Goal: Information Seeking & Learning: Learn about a topic

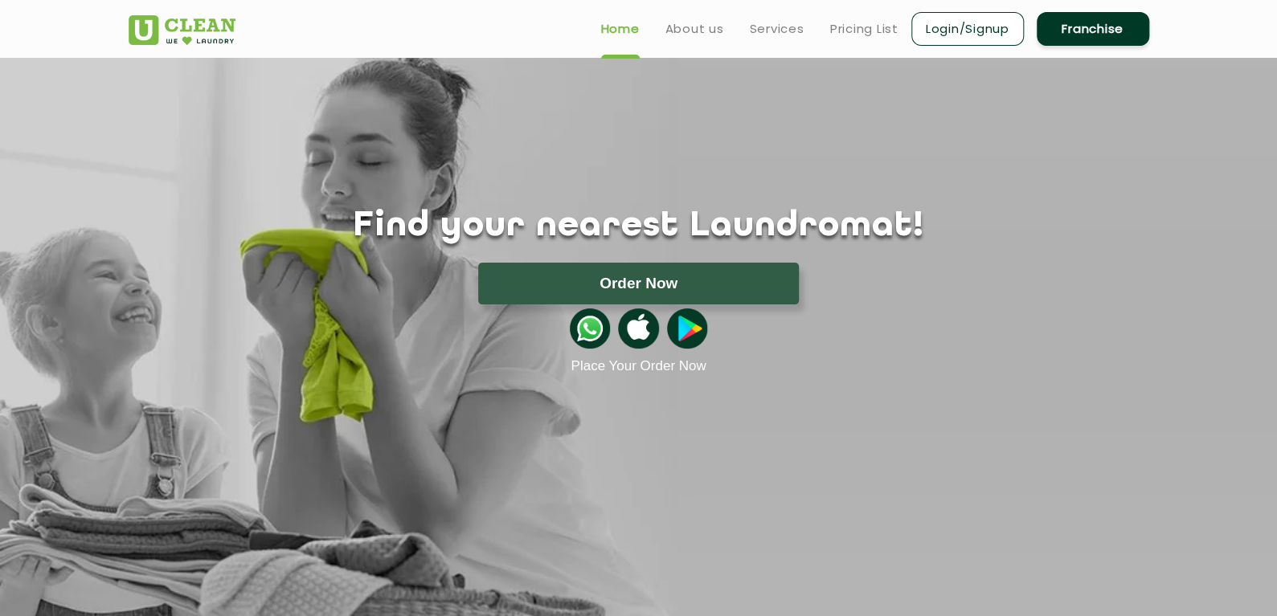
click at [1080, 14] on link "Franchise" at bounding box center [1093, 29] width 113 height 34
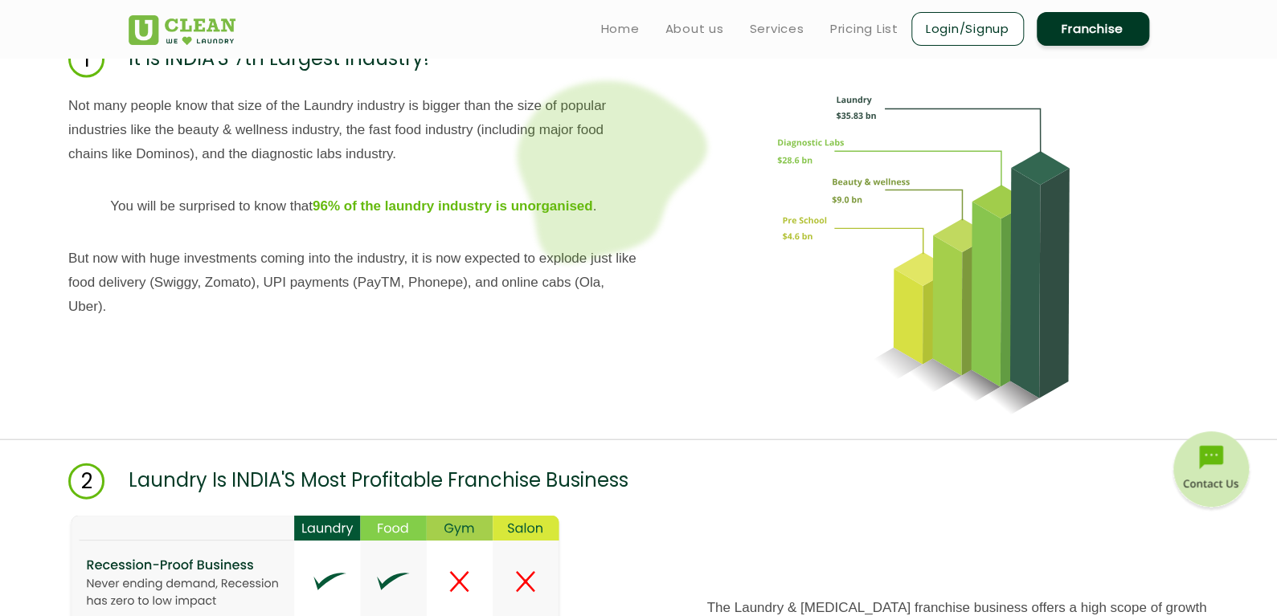
scroll to position [1603, 0]
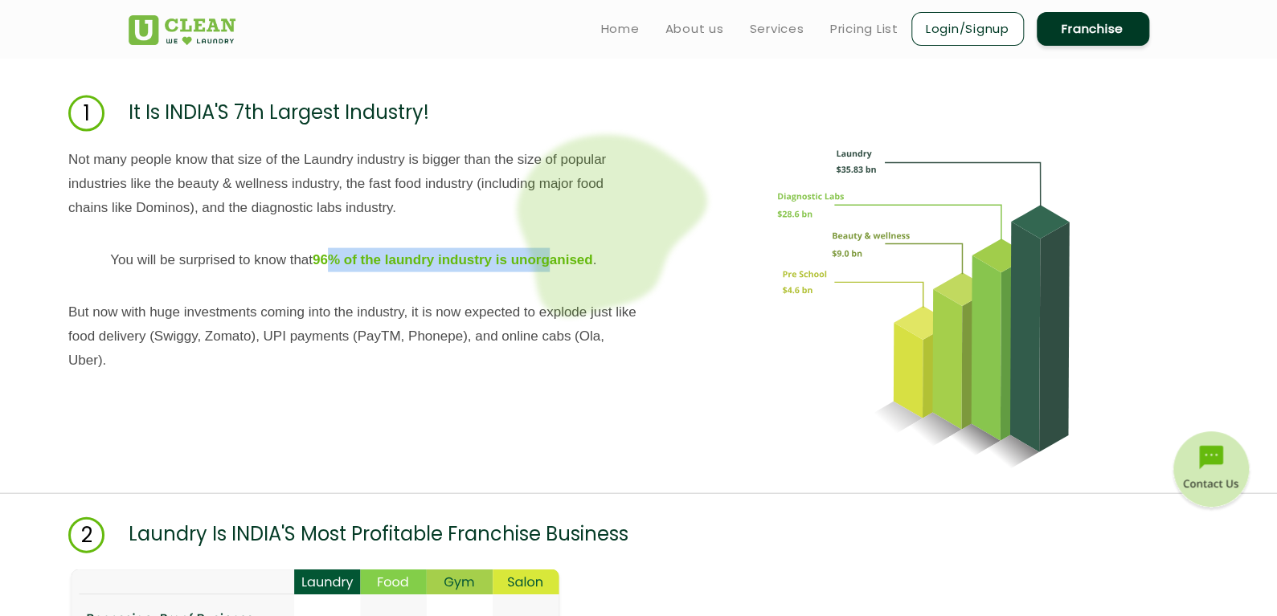
drag, startPoint x: 338, startPoint y: 254, endPoint x: 543, endPoint y: 259, distance: 205.0
click at [543, 259] on b "96% of the laundry industry is unorganised" at bounding box center [453, 259] width 280 height 15
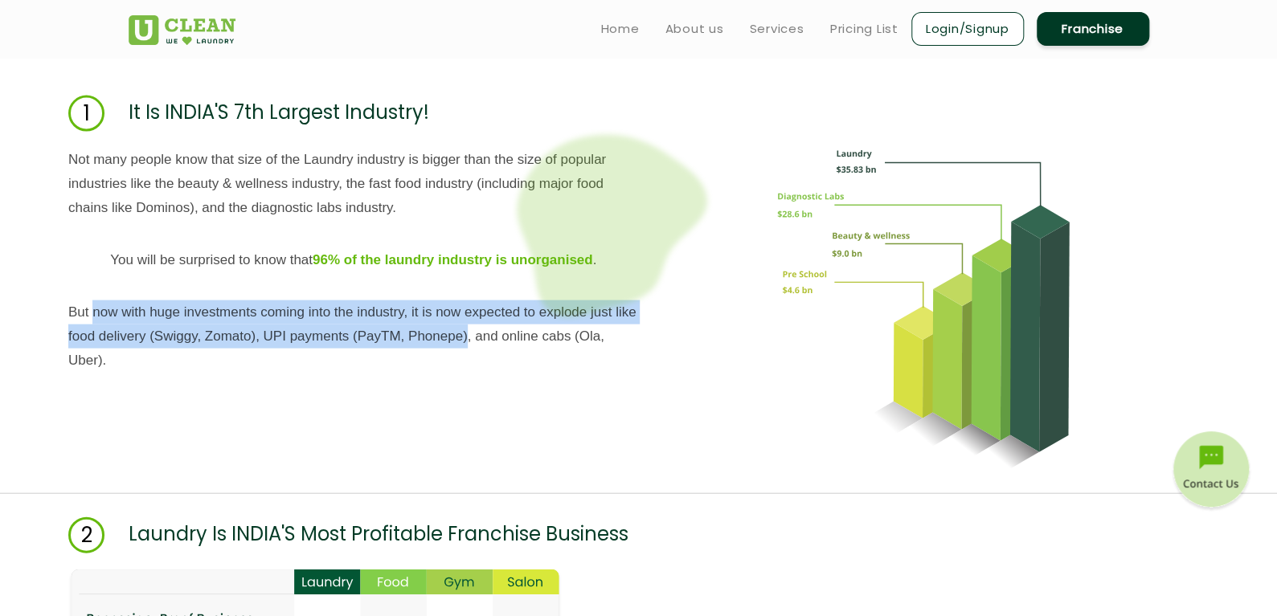
drag, startPoint x: 491, startPoint y: 340, endPoint x: 95, endPoint y: 310, distance: 397.3
click at [95, 310] on p "But now with huge investments coming into the industry, it is now expected to e…" at bounding box center [353, 337] width 571 height 72
drag, startPoint x: 70, startPoint y: 308, endPoint x: 165, endPoint y: 388, distance: 124.3
click at [165, 388] on div "Not many people know that size of the Laundry industry is bigger than the size …" at bounding box center [353, 308] width 571 height 321
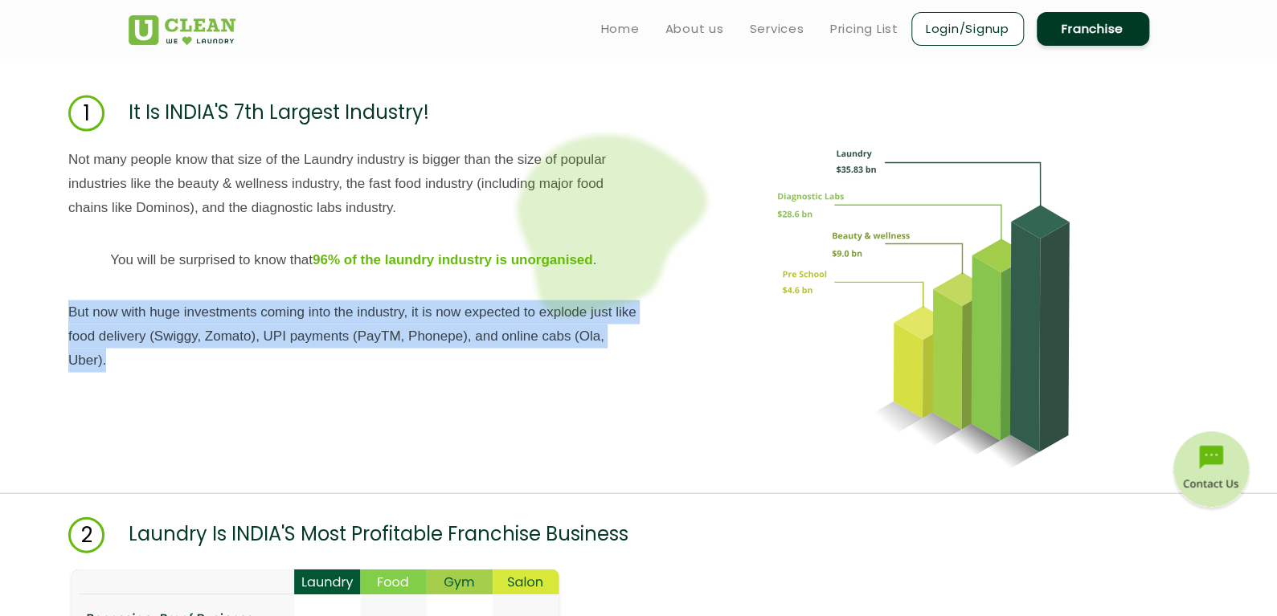
click at [165, 388] on div "Not many people know that size of the Laundry industry is bigger than the size …" at bounding box center [353, 308] width 571 height 321
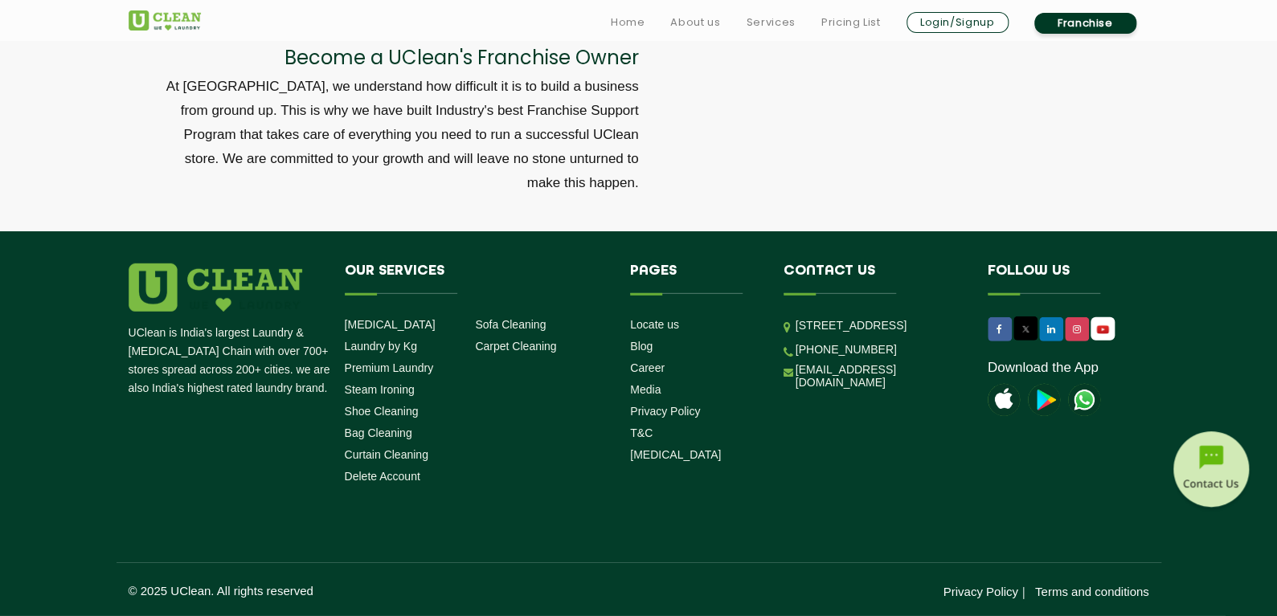
scroll to position [5418, 0]
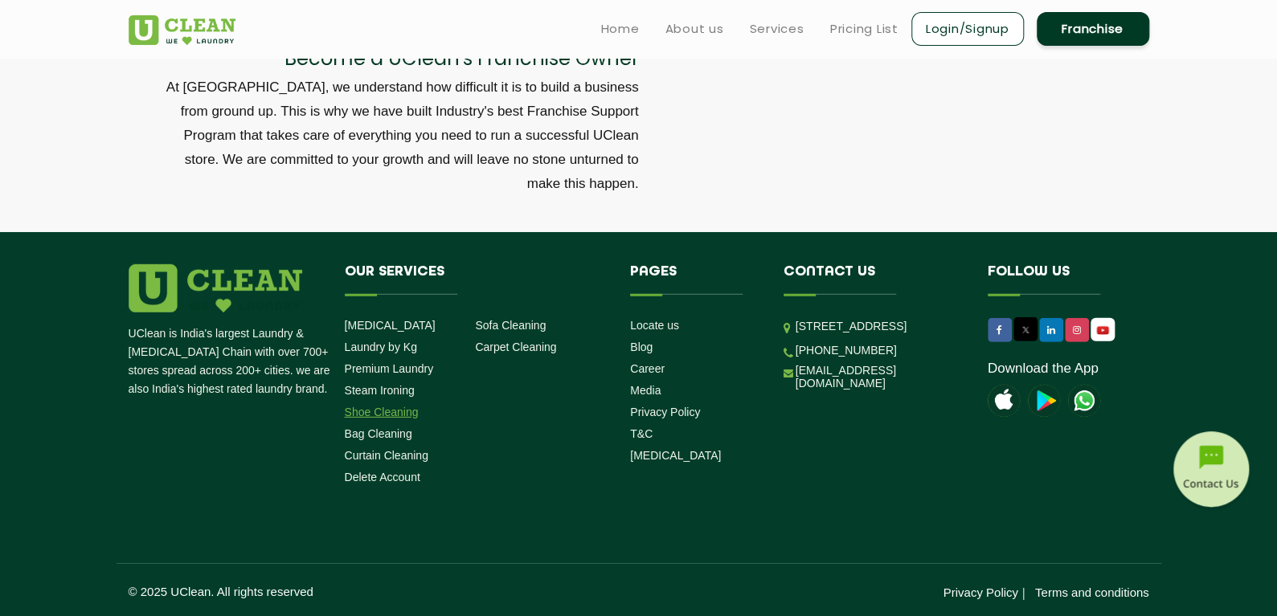
click at [383, 417] on link "Shoe Cleaning" at bounding box center [382, 412] width 74 height 13
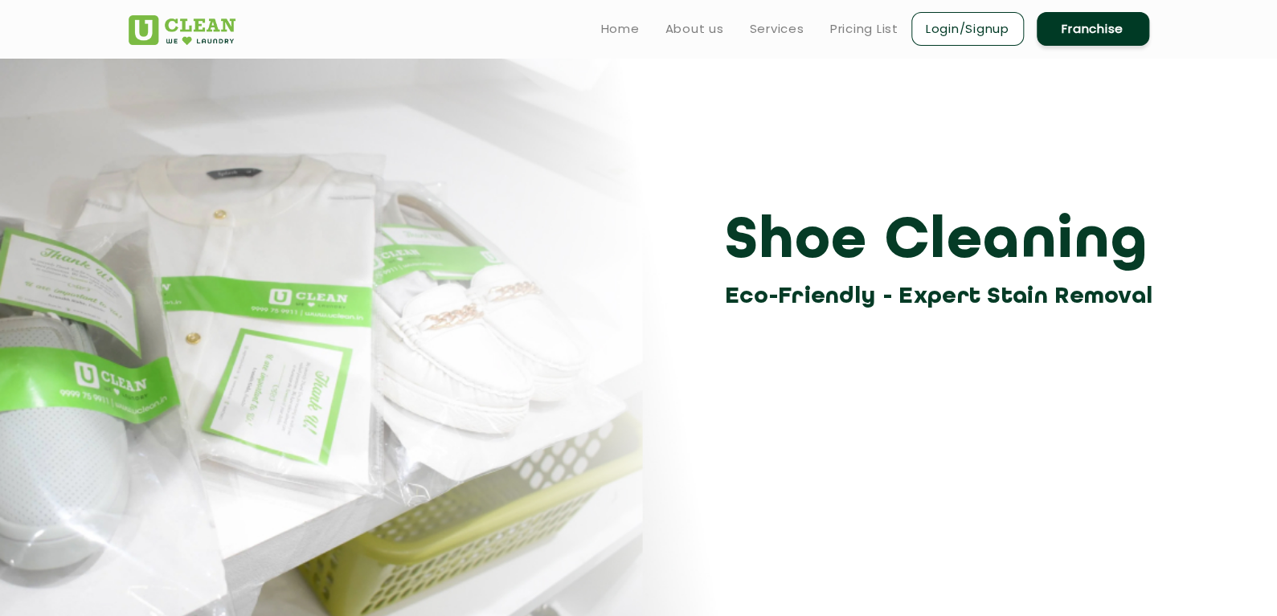
click at [870, 16] on ul "Home About us Services Pricing List Login/Signup Franchise" at bounding box center [868, 29] width 561 height 38
click at [868, 19] on link "Pricing List" at bounding box center [864, 28] width 68 height 19
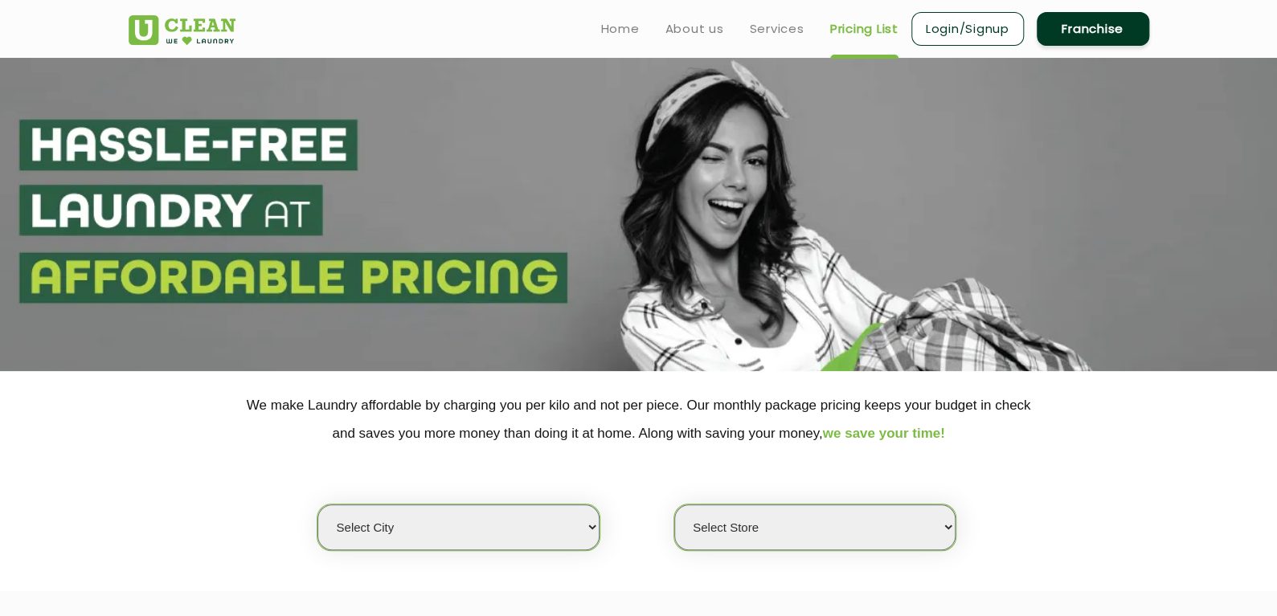
click at [490, 531] on select "Select city [GEOGRAPHIC_DATA] [GEOGRAPHIC_DATA] [GEOGRAPHIC_DATA] [GEOGRAPHIC_D…" at bounding box center [457, 528] width 281 height 46
click at [317, 505] on select "Select city [GEOGRAPHIC_DATA] [GEOGRAPHIC_DATA] [GEOGRAPHIC_DATA] [GEOGRAPHIC_D…" at bounding box center [457, 528] width 281 height 46
click at [723, 547] on select "Select Store" at bounding box center [814, 528] width 281 height 46
click at [661, 477] on div "Select city [GEOGRAPHIC_DATA] [GEOGRAPHIC_DATA] [GEOGRAPHIC_DATA] [GEOGRAPHIC_D…" at bounding box center [639, 500] width 1045 height 104
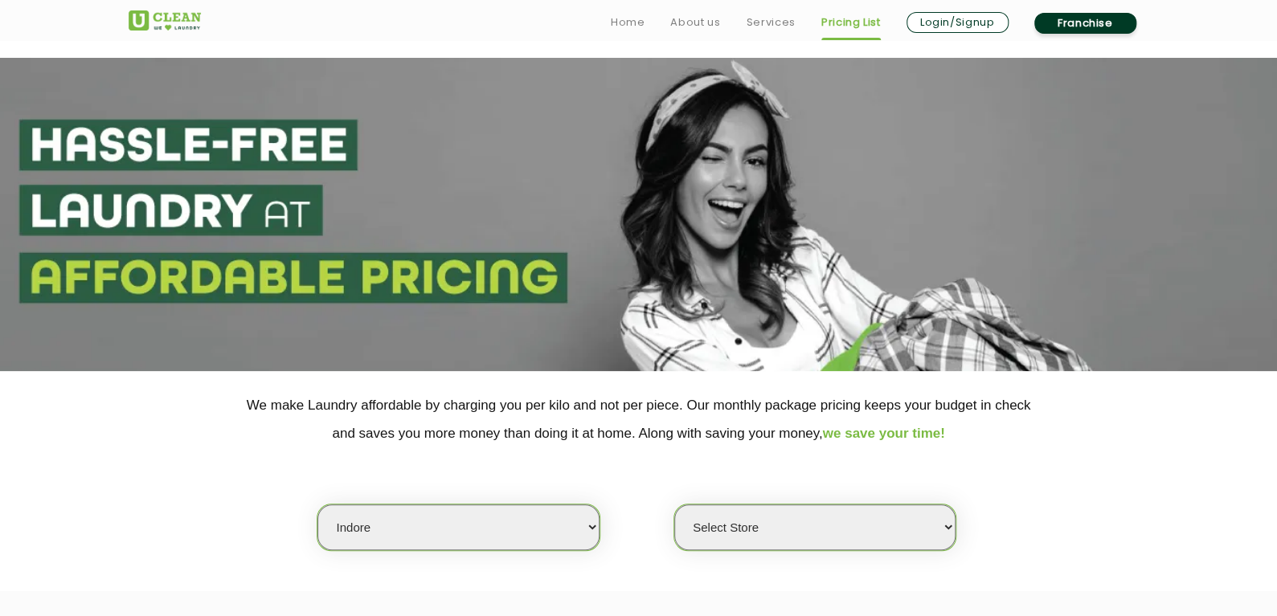
scroll to position [143, 0]
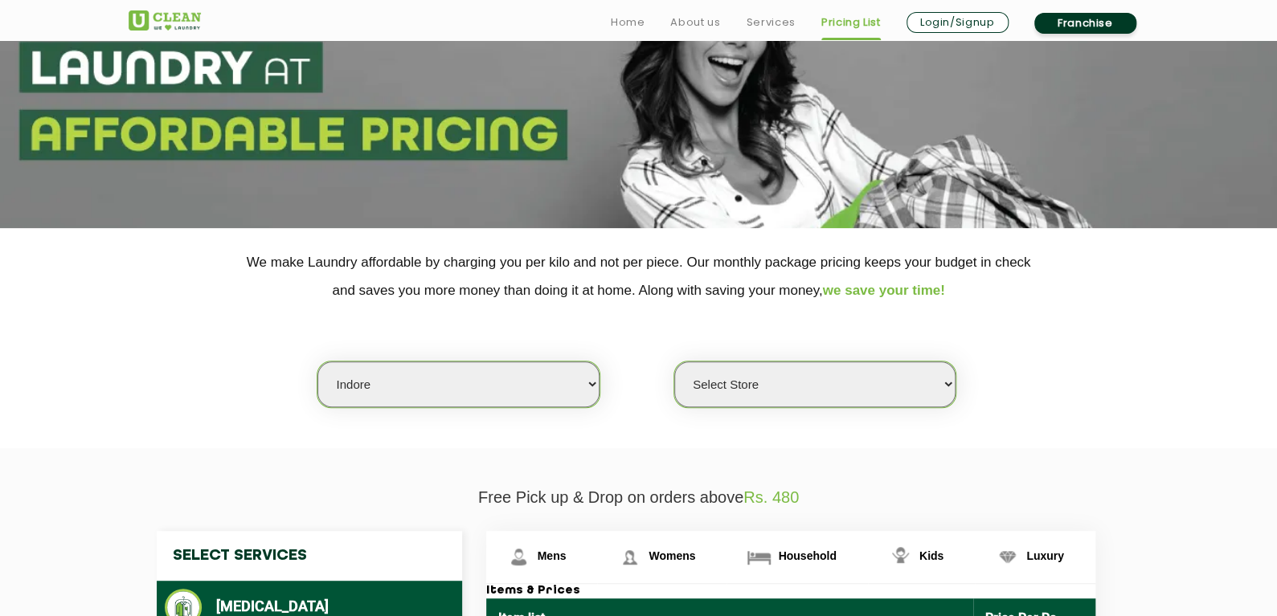
click at [729, 408] on section "We make Laundry affordable by charging you per kilo and not per piece. Our mont…" at bounding box center [638, 338] width 1277 height 220
click at [754, 387] on select "Select Store" at bounding box center [814, 385] width 281 height 46
click at [628, 352] on div "Select city [GEOGRAPHIC_DATA] [GEOGRAPHIC_DATA] [GEOGRAPHIC_DATA] [GEOGRAPHIC_D…" at bounding box center [639, 357] width 1045 height 104
click at [714, 378] on select "Select Store" at bounding box center [814, 385] width 281 height 46
click at [631, 324] on div "Select city [GEOGRAPHIC_DATA] [GEOGRAPHIC_DATA] [GEOGRAPHIC_DATA] [GEOGRAPHIC_D…" at bounding box center [639, 357] width 1045 height 104
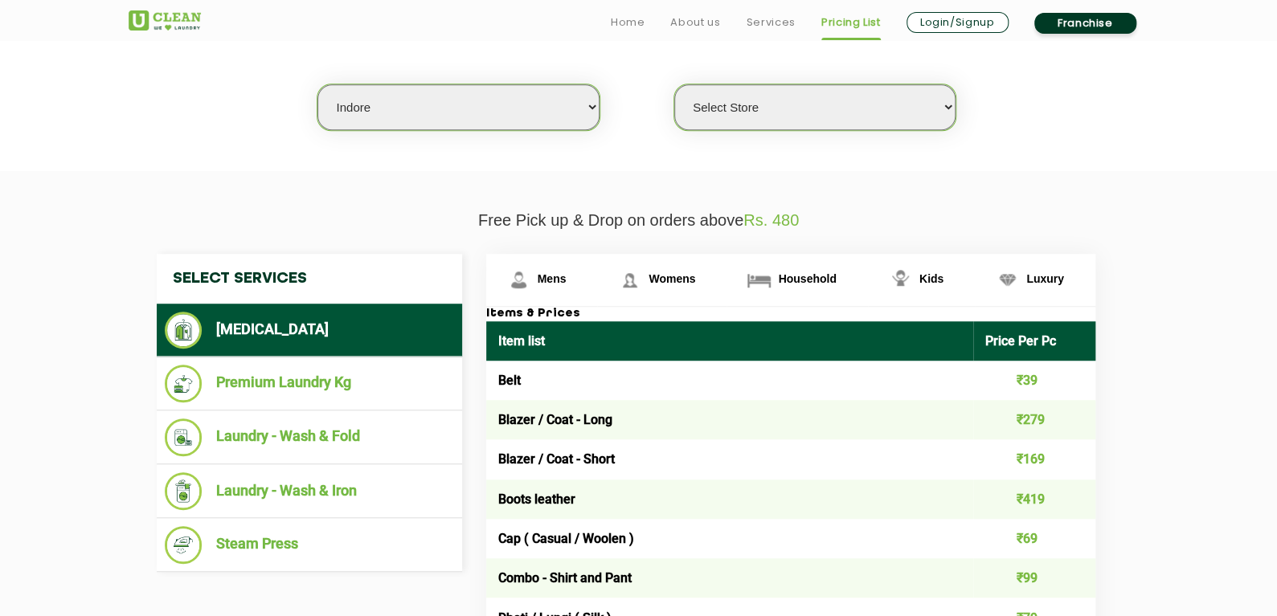
scroll to position [462, 0]
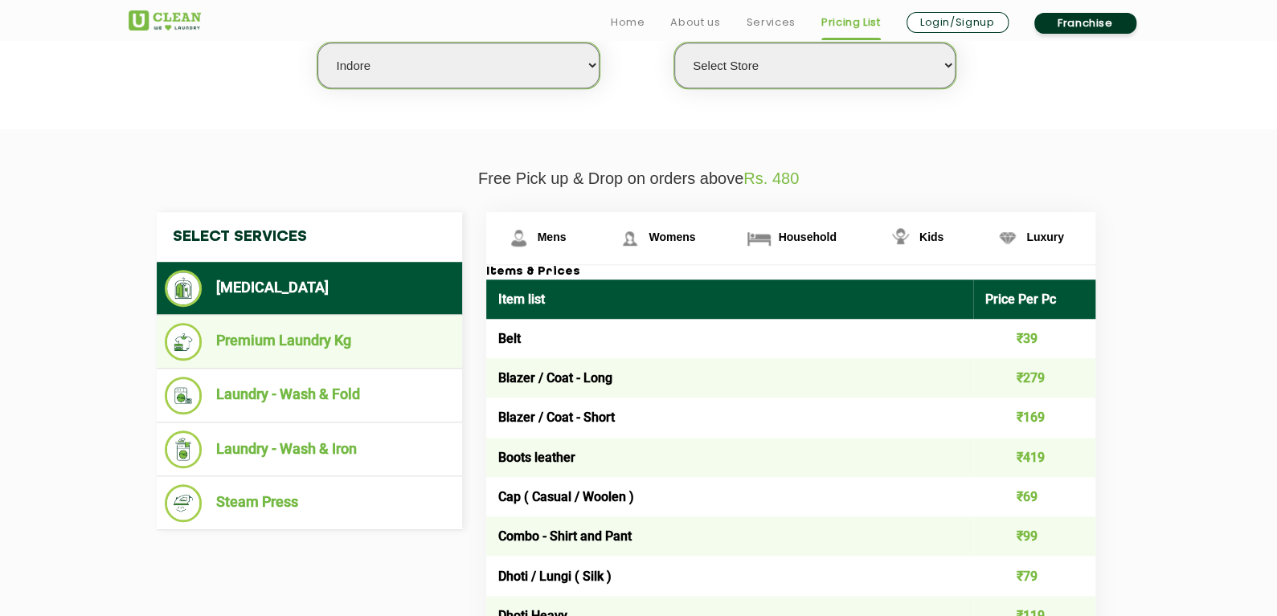
click at [325, 323] on li "Premium Laundry Kg" at bounding box center [309, 342] width 289 height 38
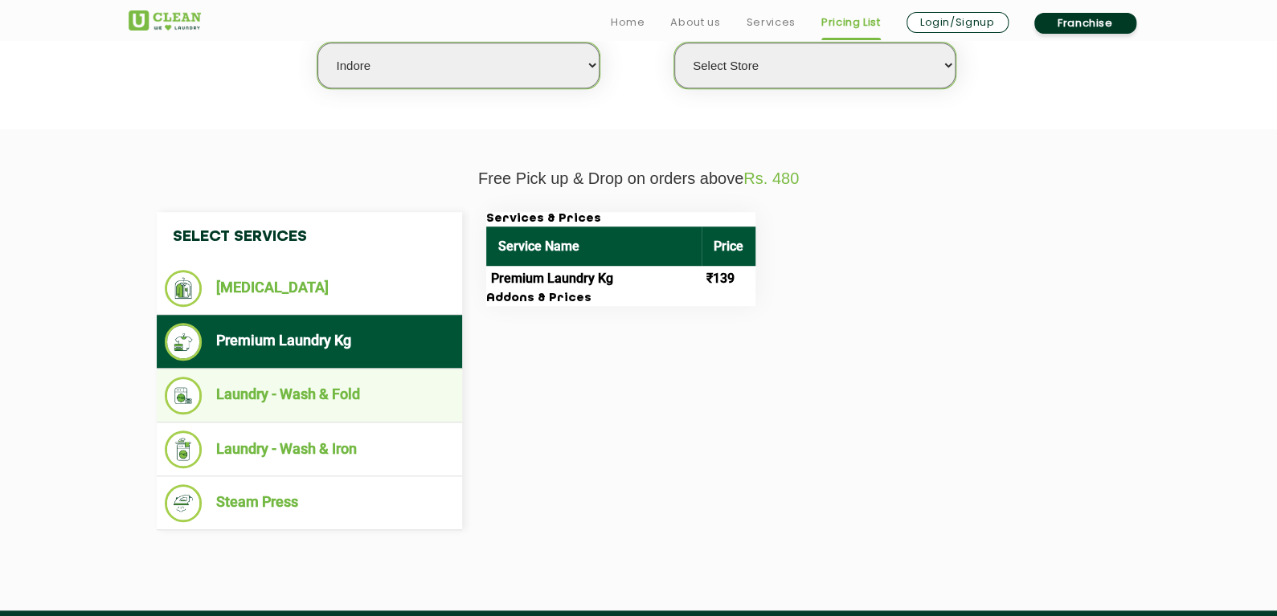
click at [321, 377] on li "Laundry - Wash & Fold" at bounding box center [309, 396] width 289 height 38
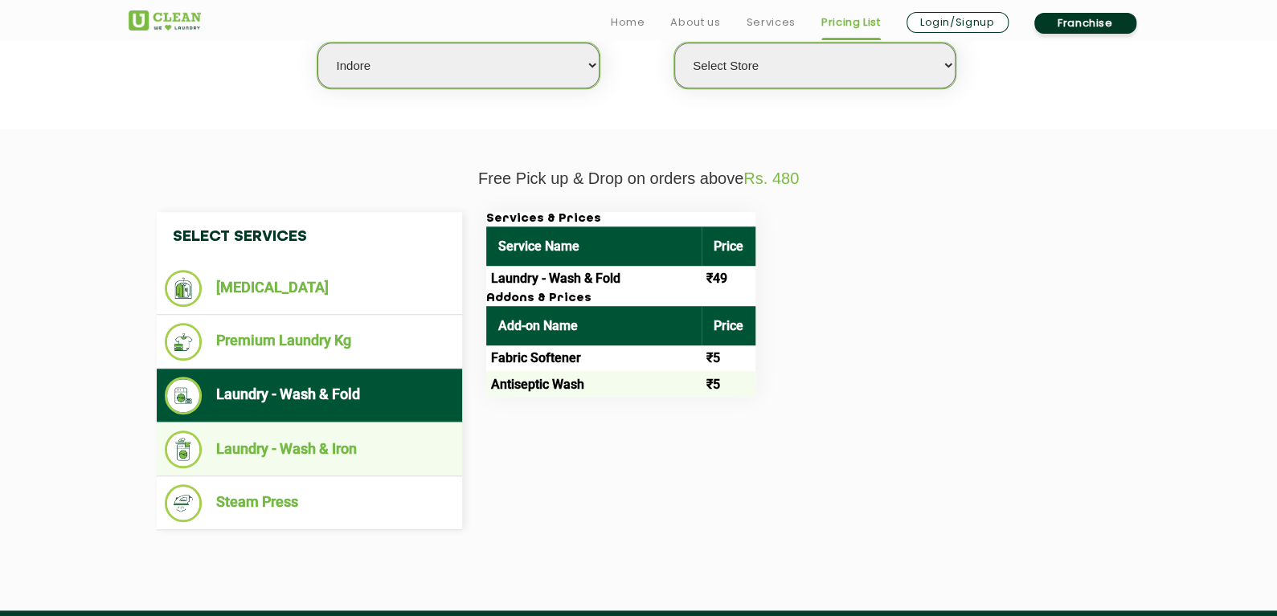
click at [350, 453] on li "Laundry - Wash & Iron" at bounding box center [309, 450] width 289 height 38
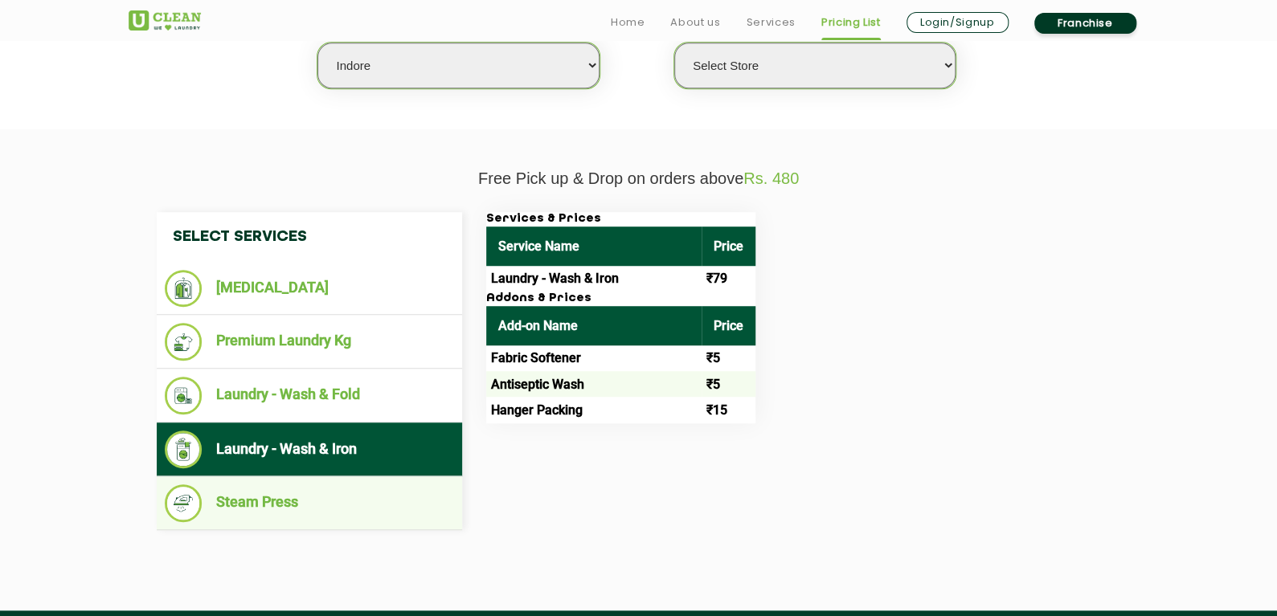
click at [314, 502] on li "Steam Press" at bounding box center [309, 504] width 289 height 38
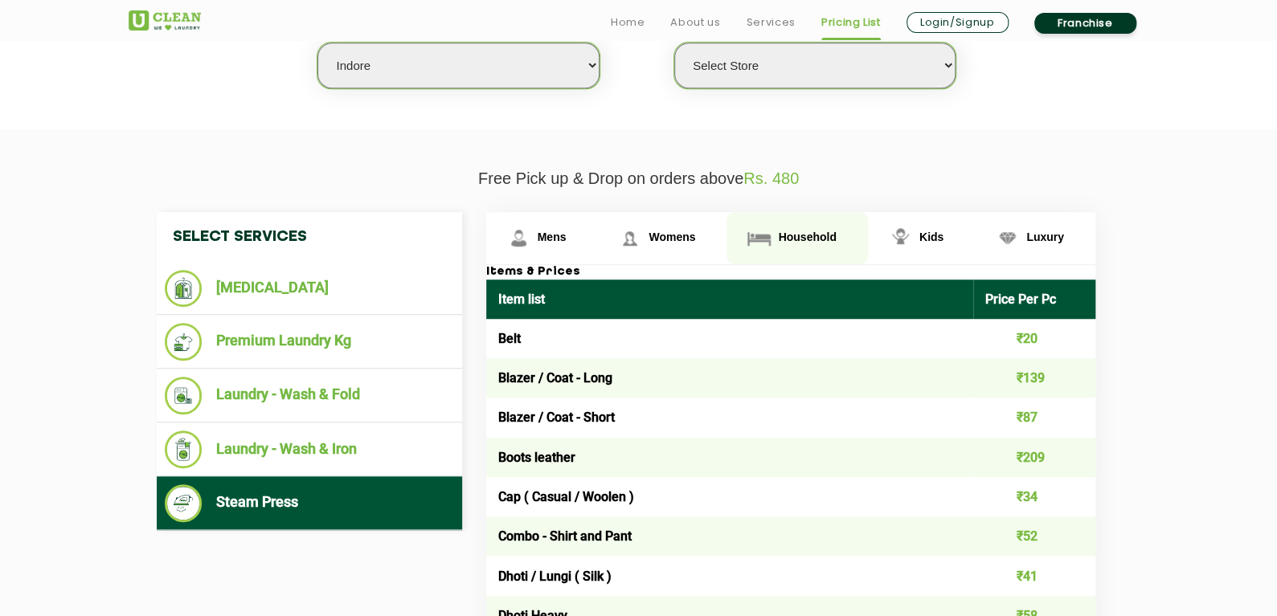
click at [788, 226] on link "Household" at bounding box center [797, 238] width 141 height 52
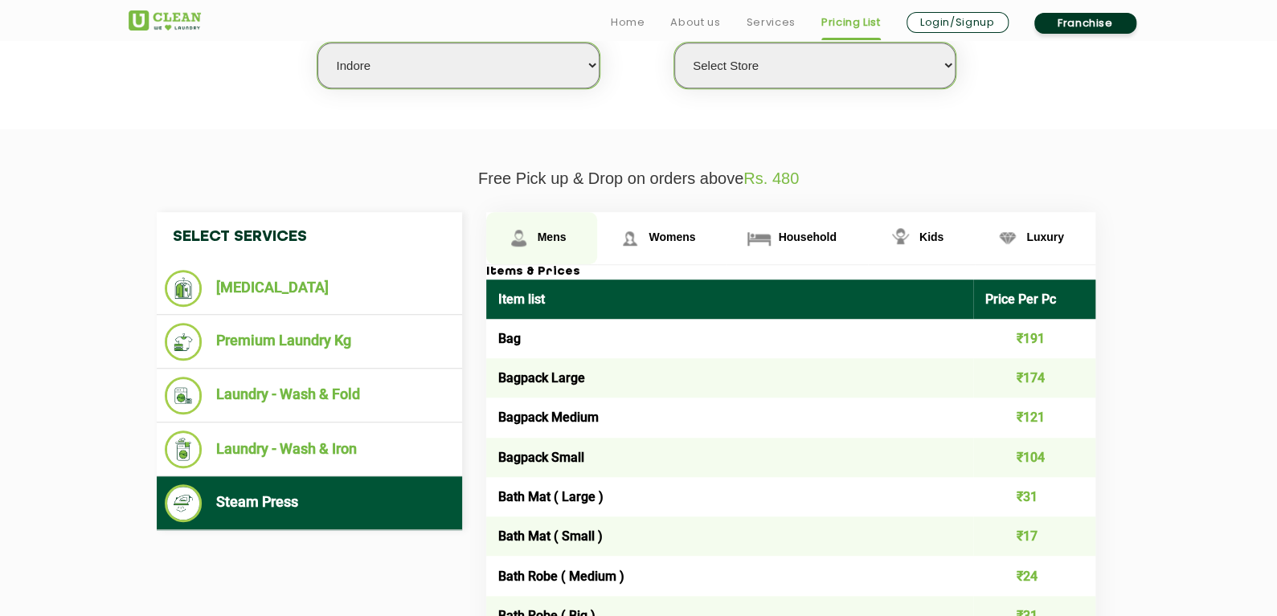
click at [542, 244] on link "Mens" at bounding box center [542, 238] width 112 height 52
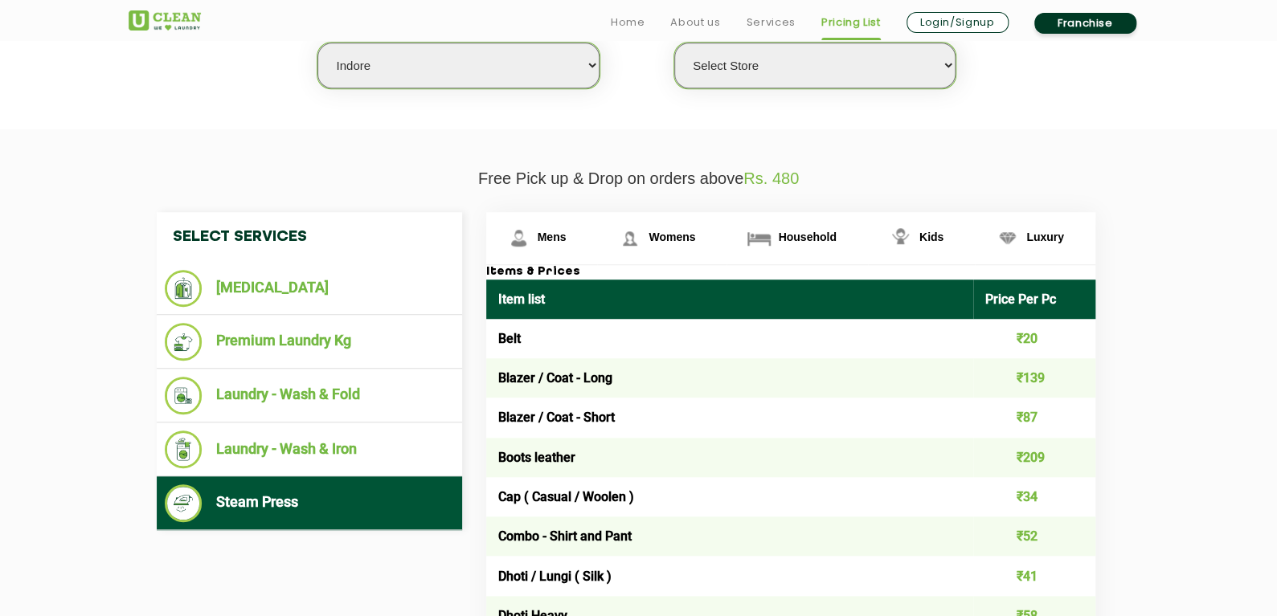
click at [791, 63] on select "Select Store" at bounding box center [814, 66] width 281 height 46
click at [410, 80] on select "Select city [GEOGRAPHIC_DATA] [GEOGRAPHIC_DATA] [GEOGRAPHIC_DATA] [GEOGRAPHIC_D…" at bounding box center [457, 66] width 281 height 46
click at [317, 43] on select "Select city [GEOGRAPHIC_DATA] [GEOGRAPHIC_DATA] [GEOGRAPHIC_DATA] [GEOGRAPHIC_D…" at bounding box center [457, 66] width 281 height 46
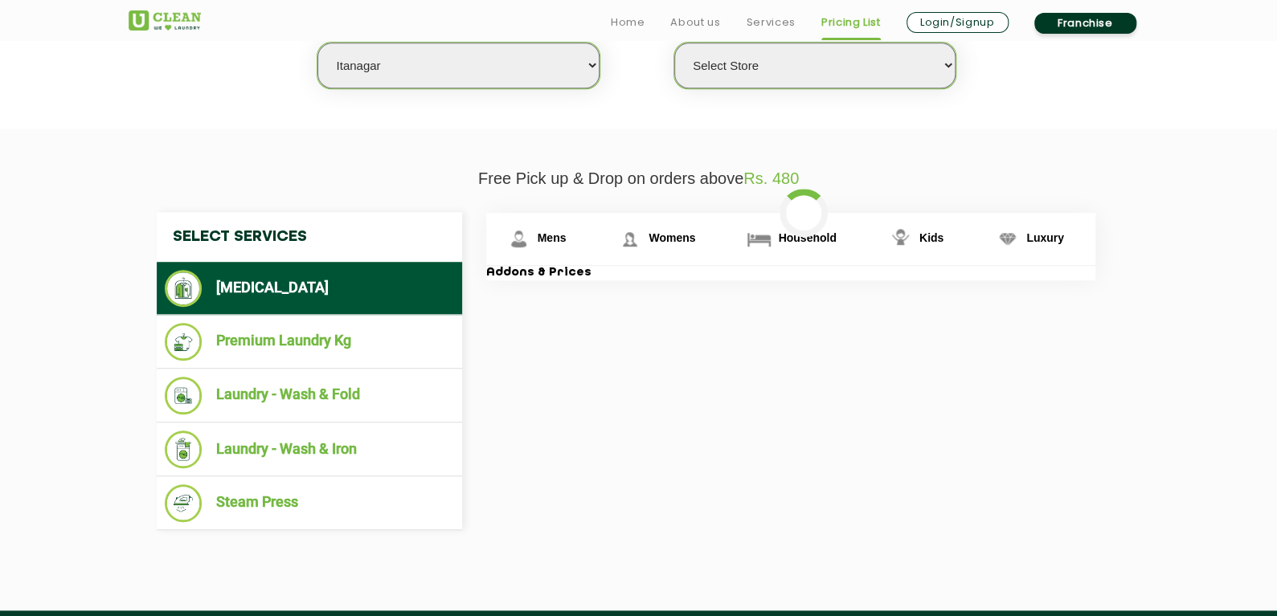
select select "42"
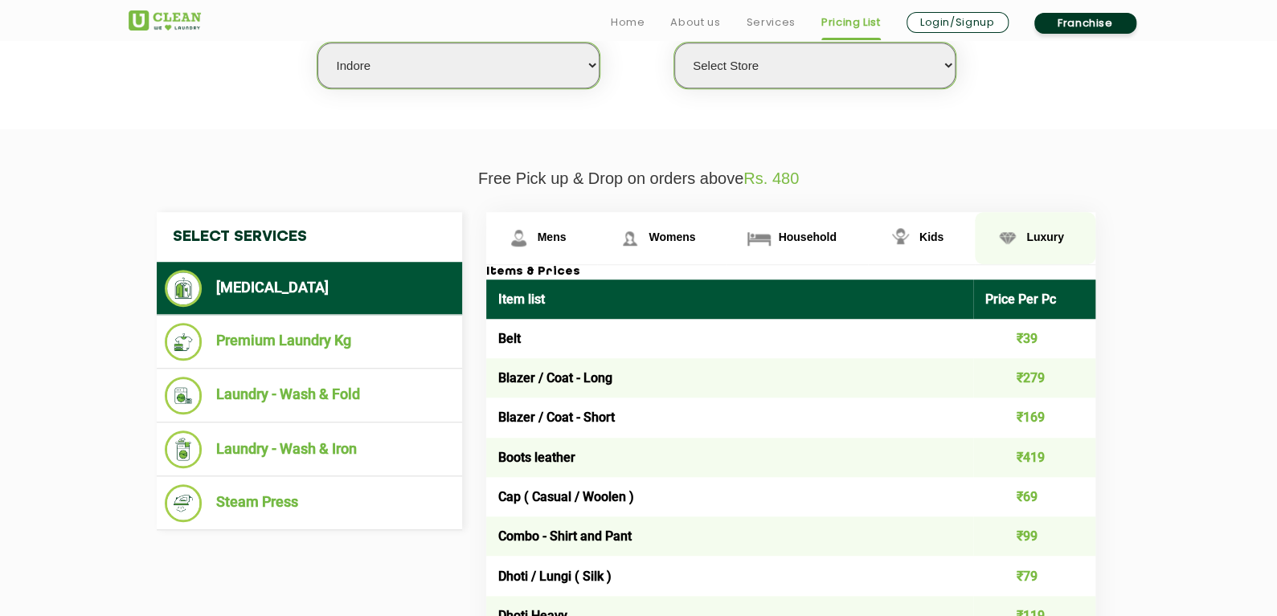
click at [1012, 239] on link "Luxury" at bounding box center [1035, 238] width 121 height 52
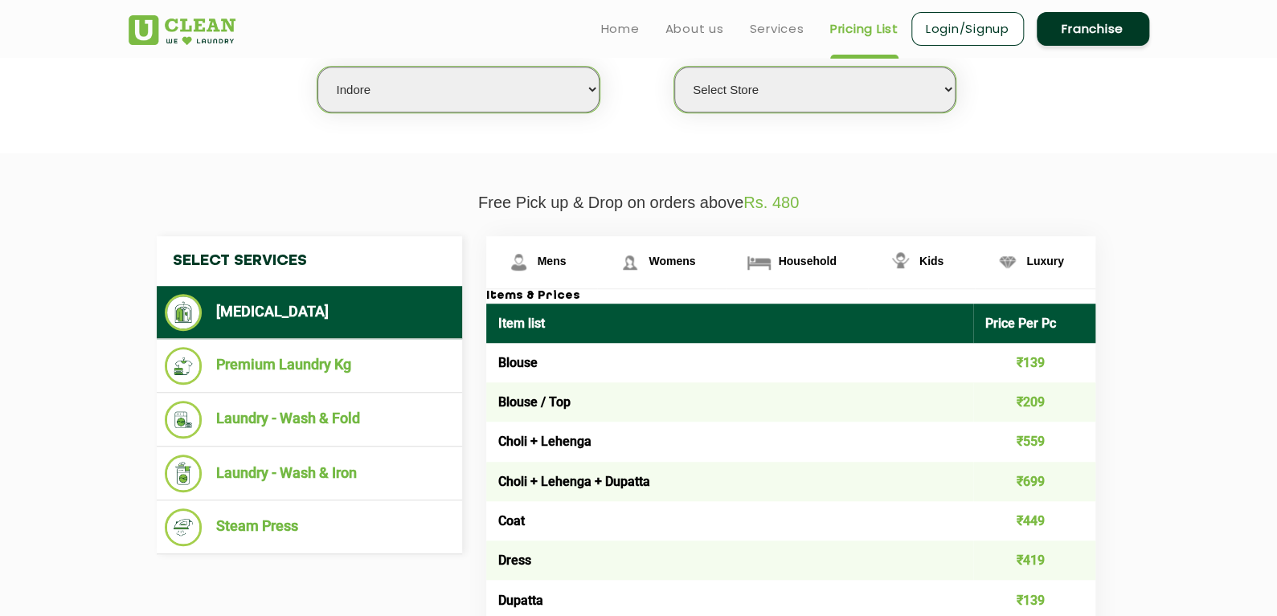
scroll to position [423, 0]
